Goal: Task Accomplishment & Management: Use online tool/utility

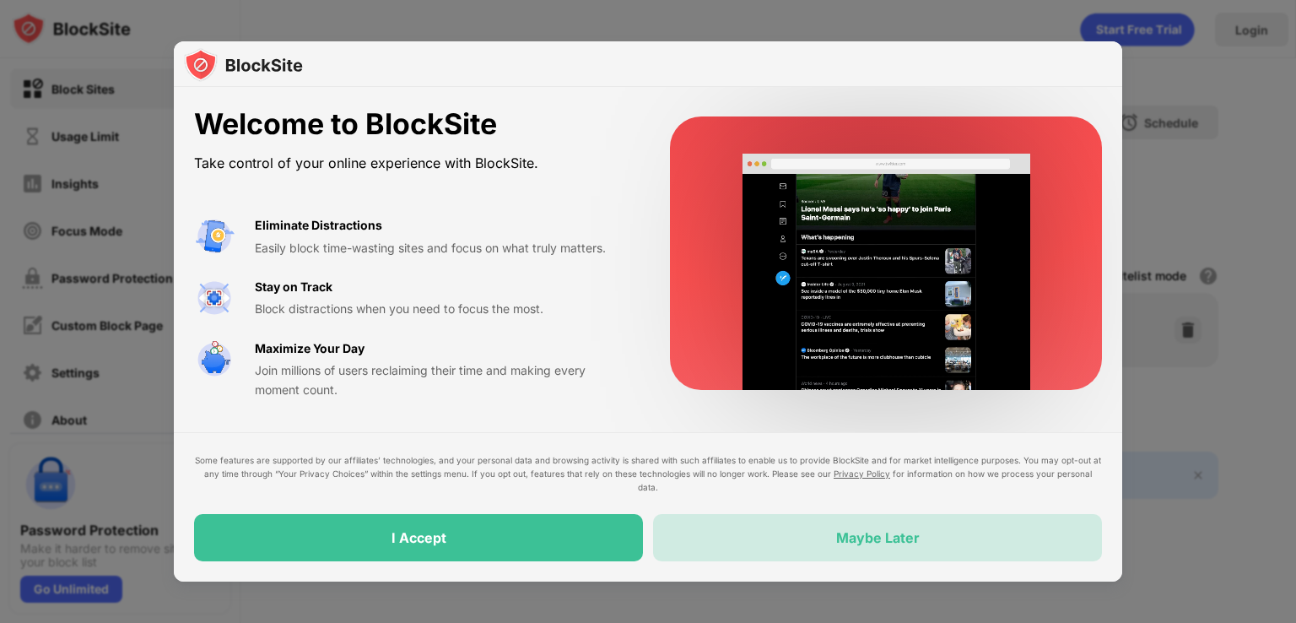
click at [826, 543] on div "Maybe Later" at bounding box center [877, 537] width 449 height 47
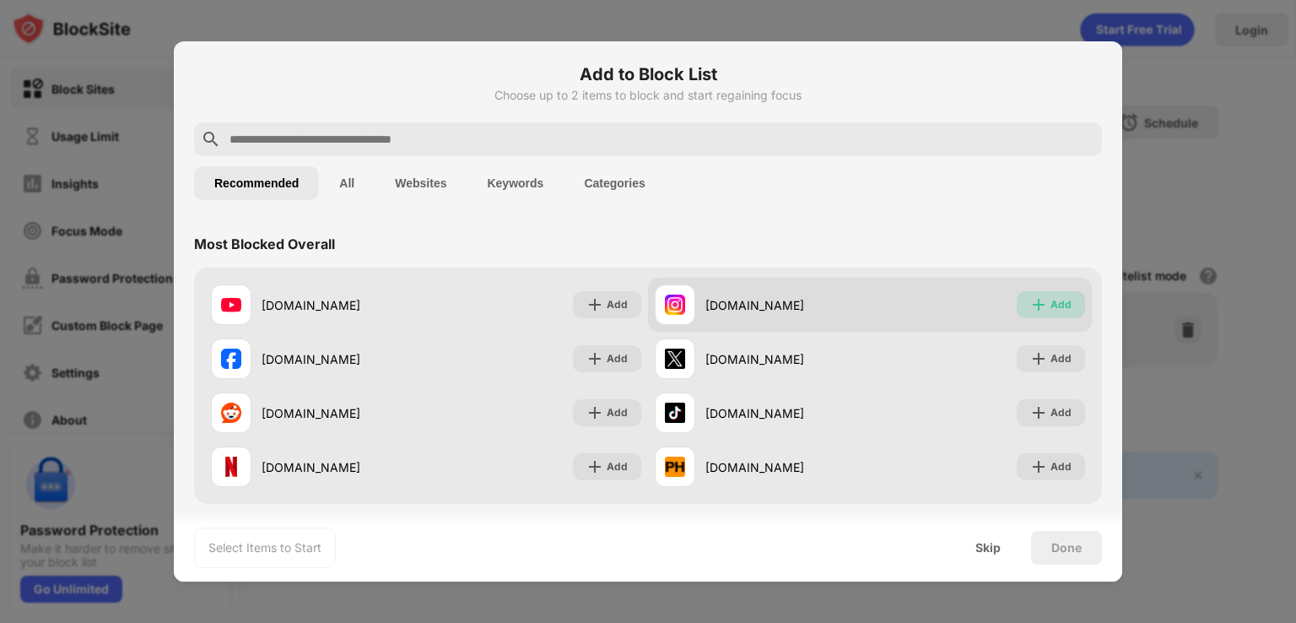
click at [1050, 299] on div "Add" at bounding box center [1060, 304] width 21 height 17
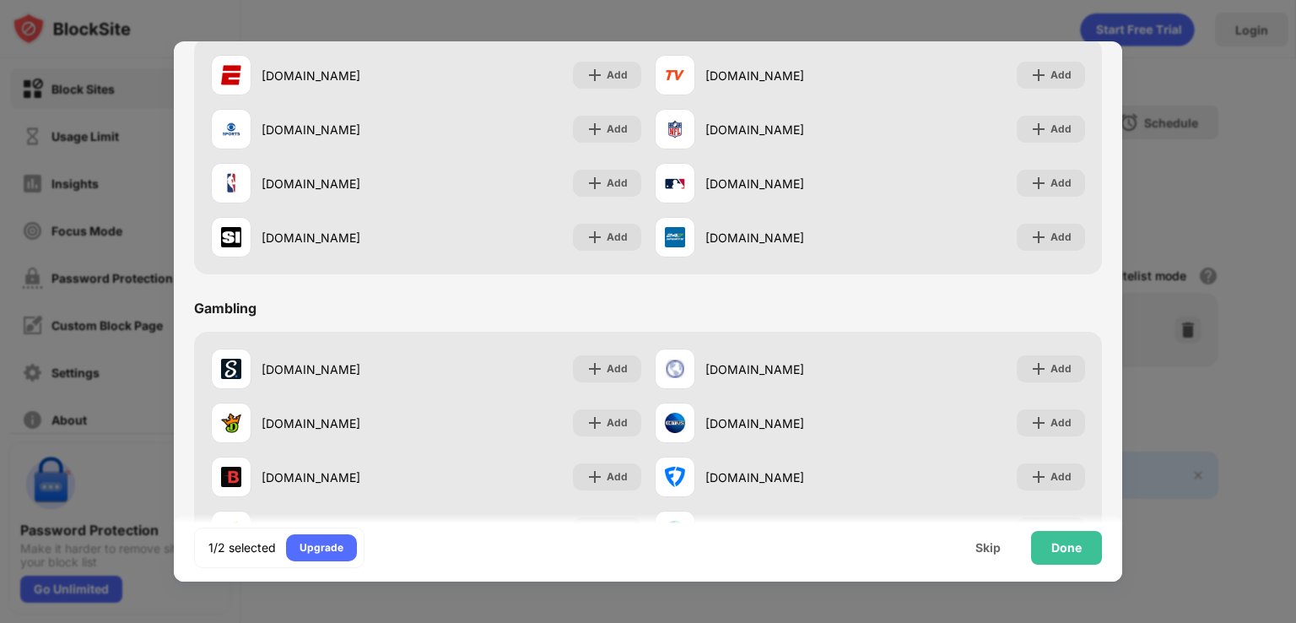
scroll to position [1768, 0]
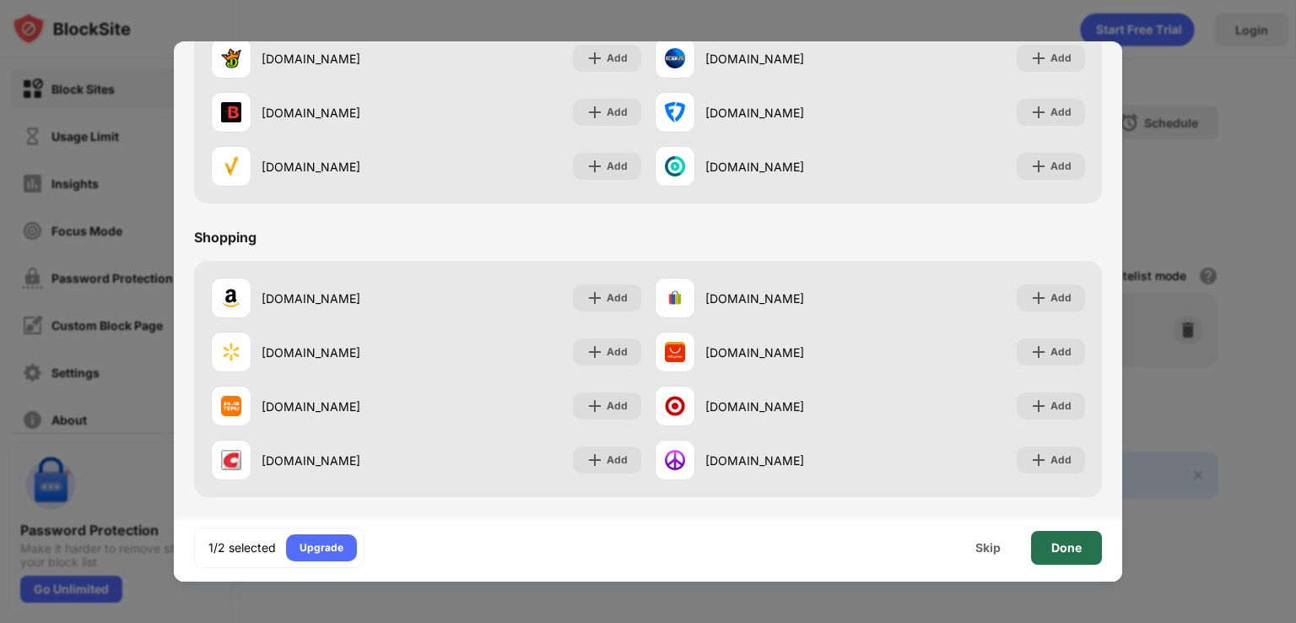
click at [1070, 541] on div "Done" at bounding box center [1066, 547] width 30 height 13
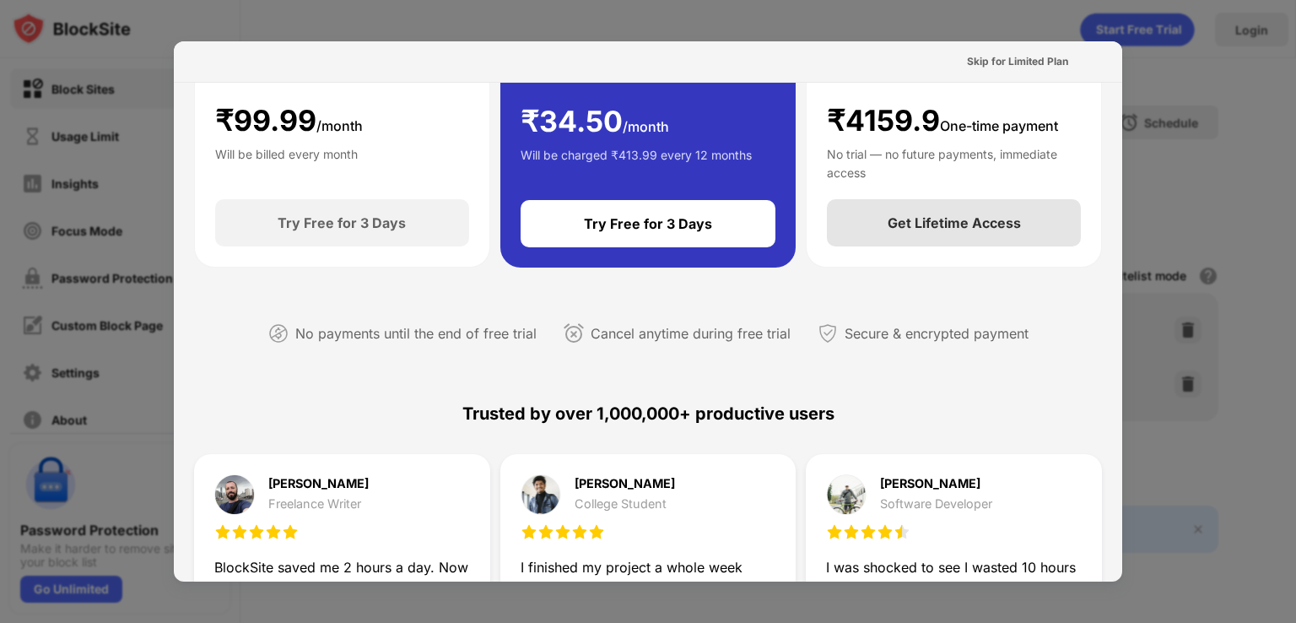
scroll to position [0, 0]
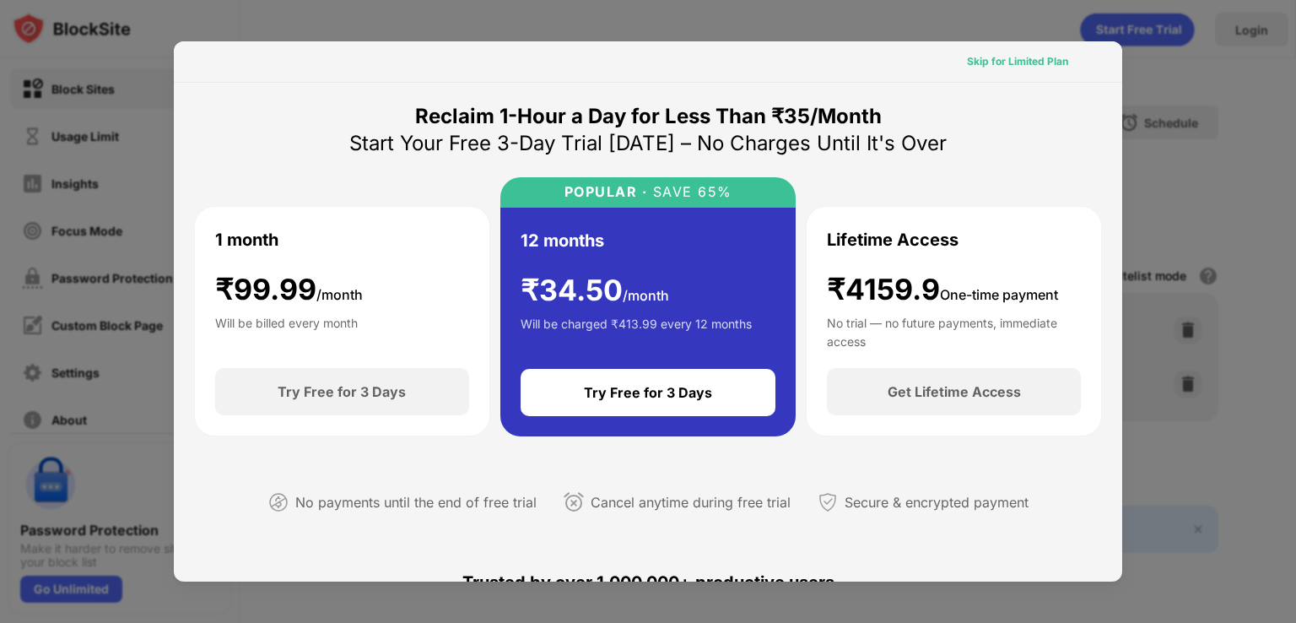
click at [1011, 62] on div "Skip for Limited Plan" at bounding box center [1017, 61] width 101 height 17
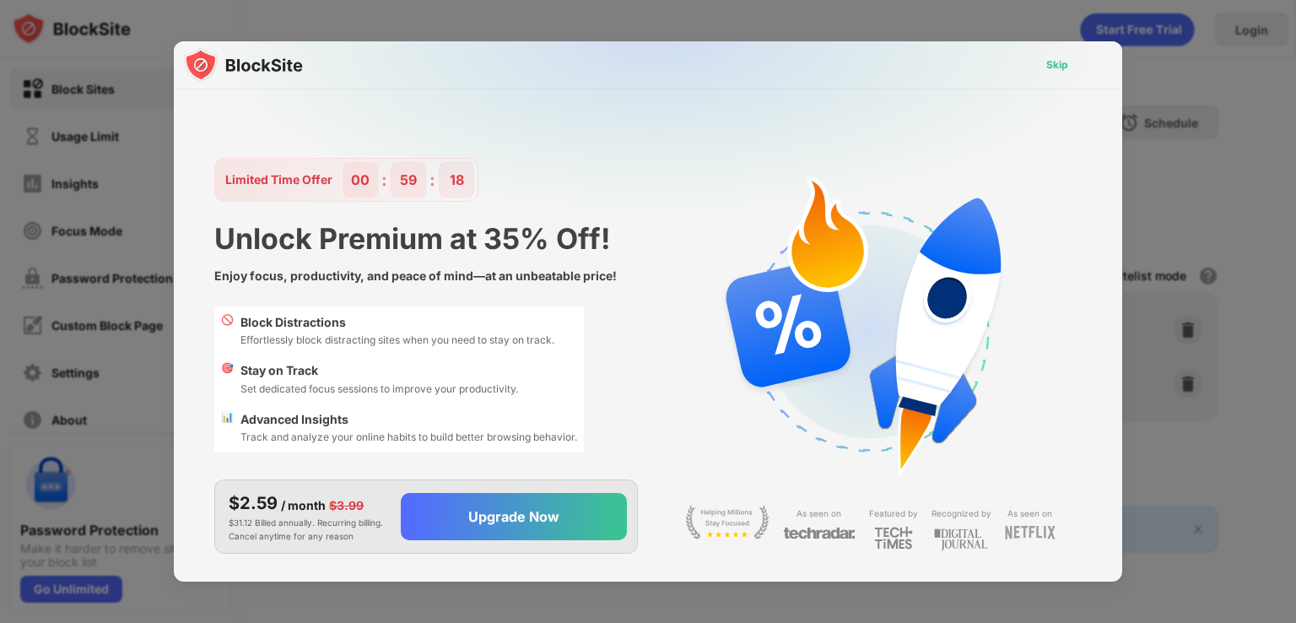
click at [1060, 60] on div "Skip" at bounding box center [1057, 65] width 22 height 17
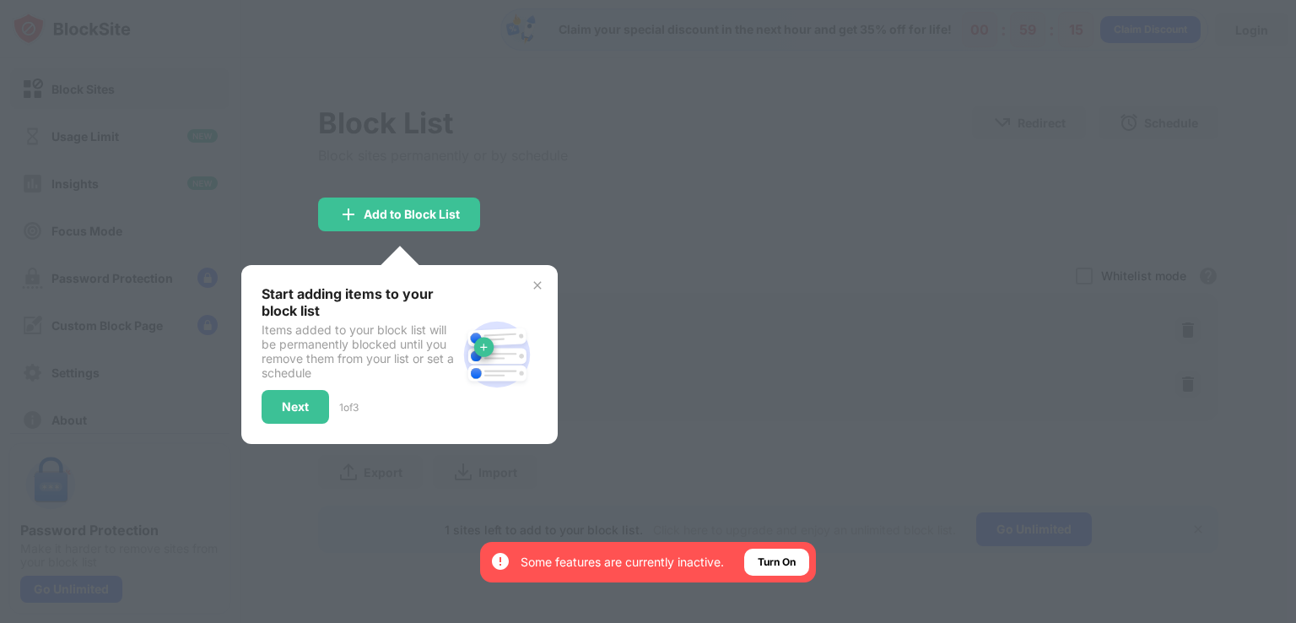
click at [541, 283] on img at bounding box center [537, 284] width 13 height 13
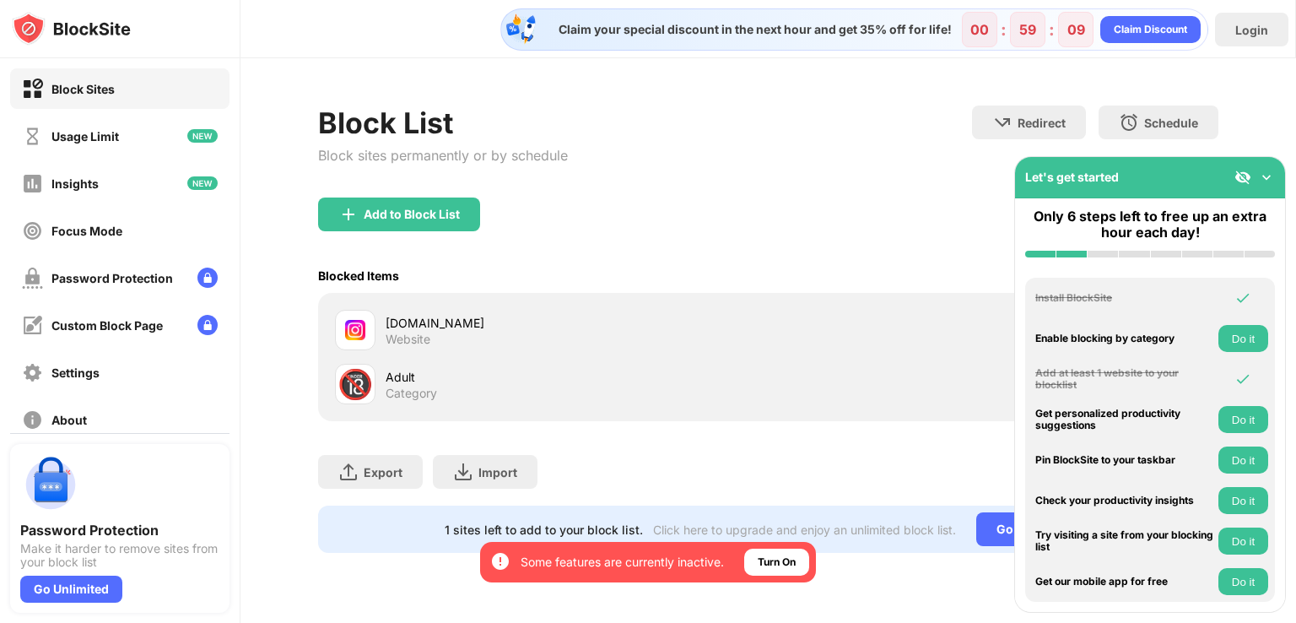
click at [1264, 171] on img at bounding box center [1266, 177] width 17 height 17
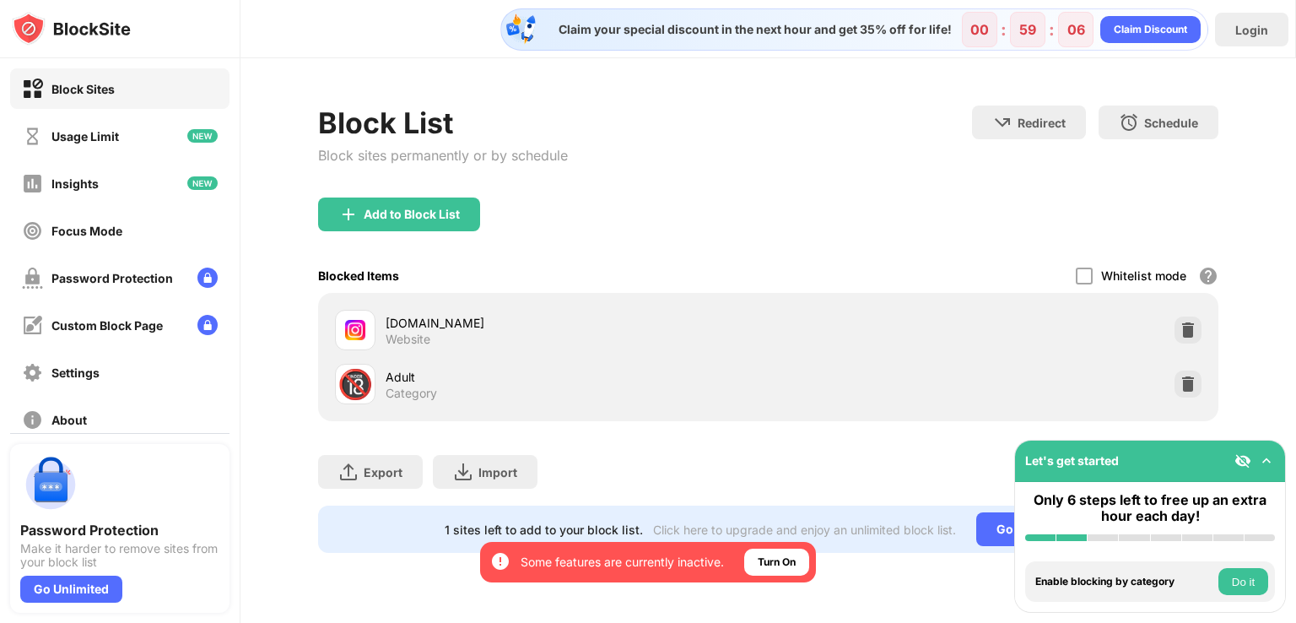
drag, startPoint x: 391, startPoint y: 369, endPoint x: 431, endPoint y: 382, distance: 41.9
click at [431, 382] on div "Adult" at bounding box center [577, 377] width 382 height 18
click at [1185, 385] on img at bounding box center [1187, 383] width 17 height 17
